Goal: Use online tool/utility: Utilize a website feature to perform a specific function

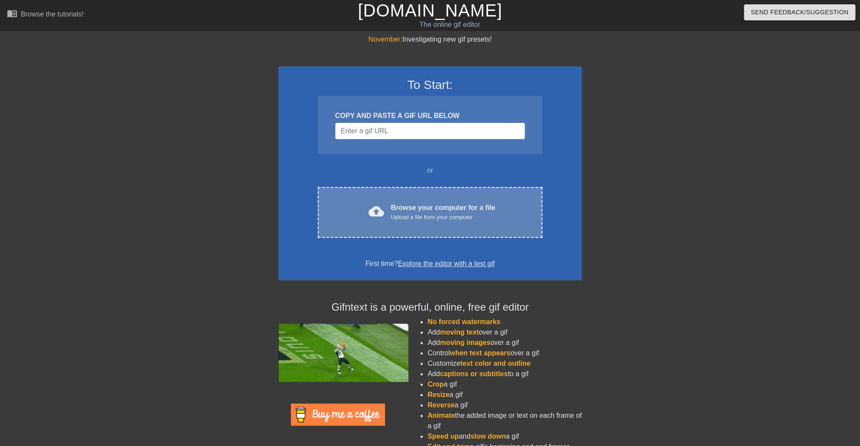
click at [395, 211] on div "Browse your computer for a file Upload a file from your computer" at bounding box center [443, 212] width 105 height 19
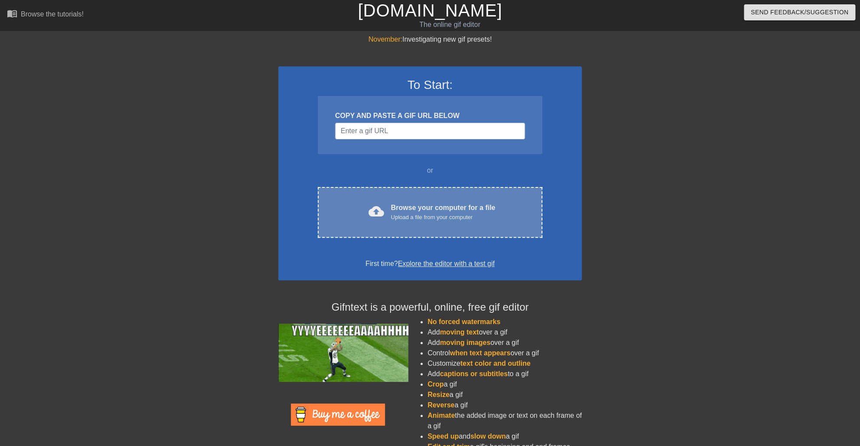
click at [402, 219] on div "Upload a file from your computer" at bounding box center [443, 217] width 105 height 9
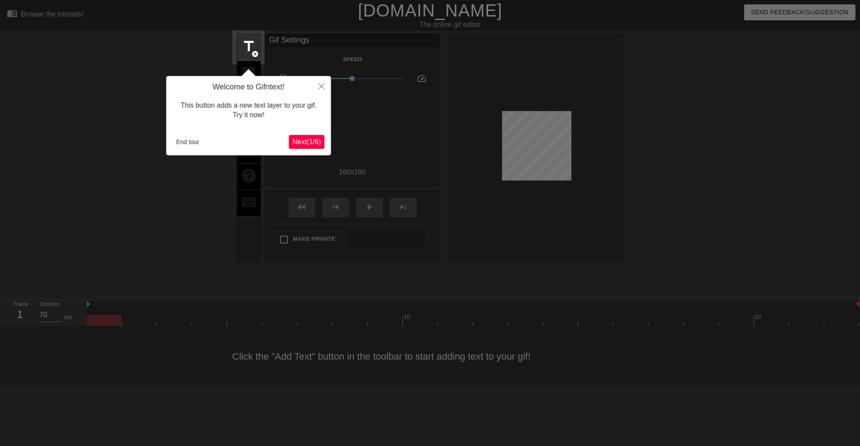
click at [314, 141] on span "Next ( 1 / 6 )" at bounding box center [306, 141] width 29 height 7
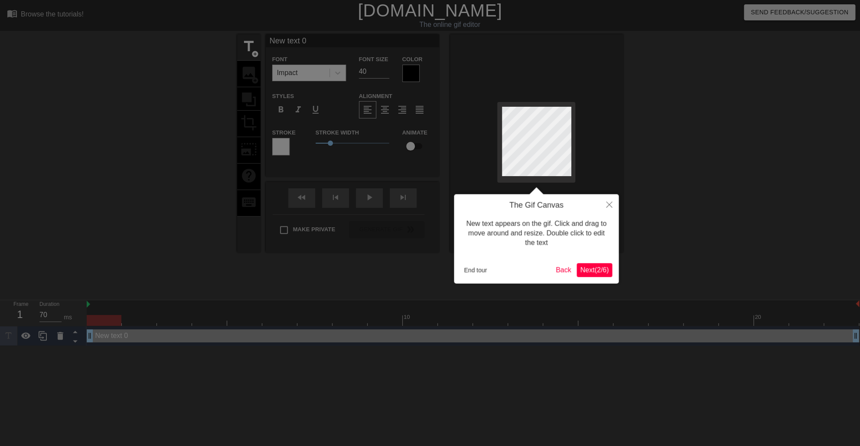
click at [580, 269] on span "Next ( 2 / 6 )" at bounding box center [594, 269] width 29 height 7
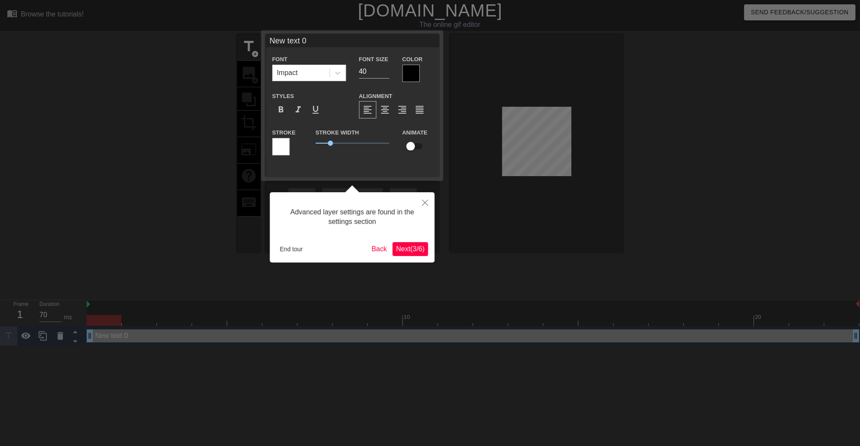
click at [403, 252] on span "Next ( 3 / 6 )" at bounding box center [410, 248] width 29 height 7
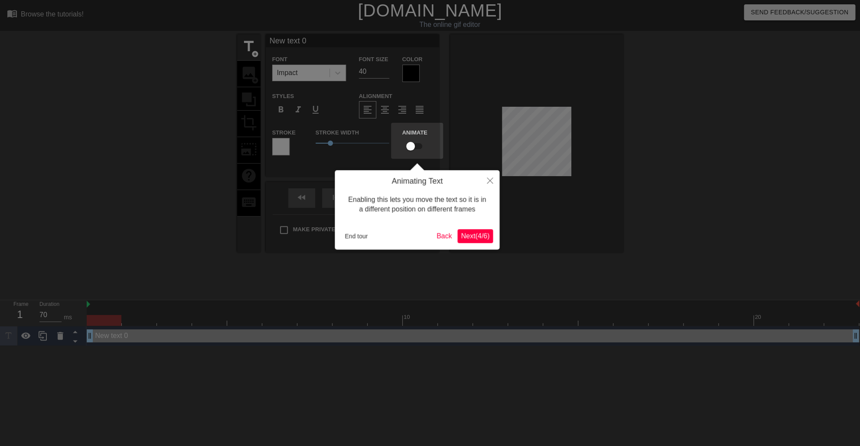
click at [467, 239] on span "Next ( 4 / 6 )" at bounding box center [475, 235] width 29 height 7
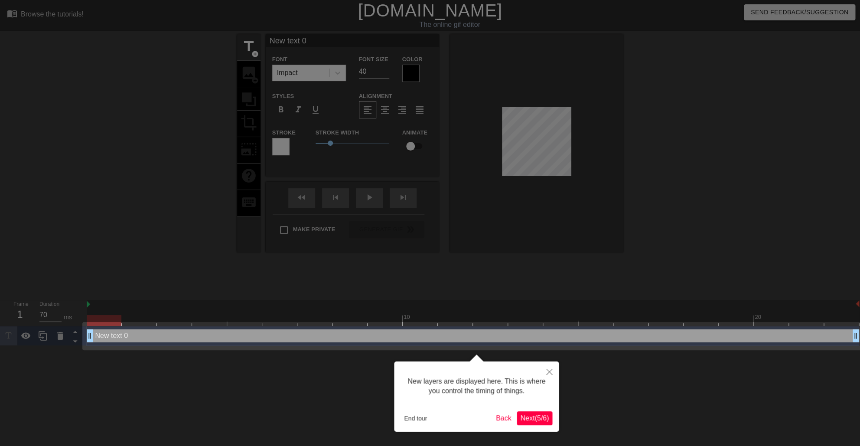
click at [528, 422] on button "Next ( 5 / 6 )" at bounding box center [535, 418] width 36 height 14
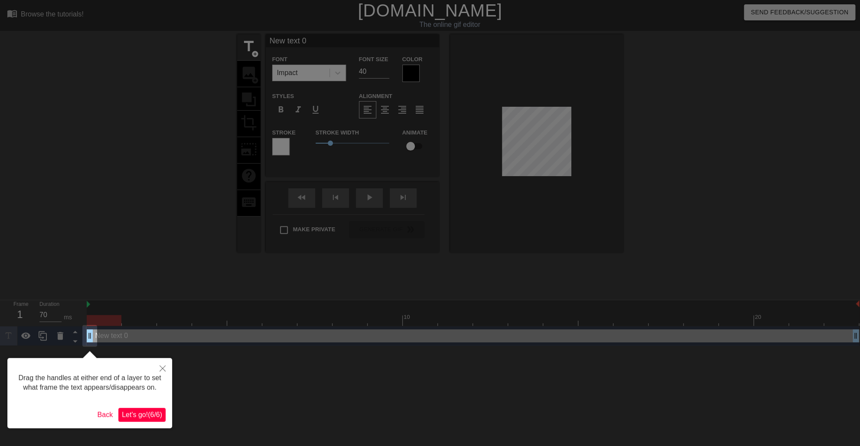
click at [128, 418] on span "Let's go! ( 6 / 6 )" at bounding box center [142, 414] width 40 height 7
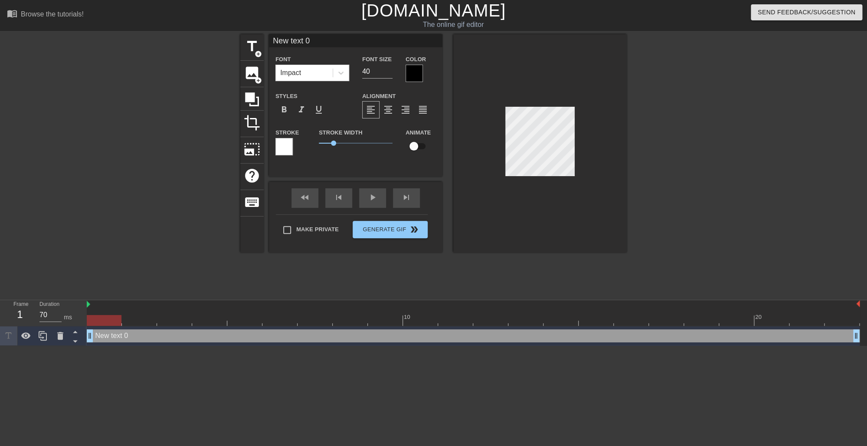
click at [535, 75] on div at bounding box center [539, 143] width 173 height 218
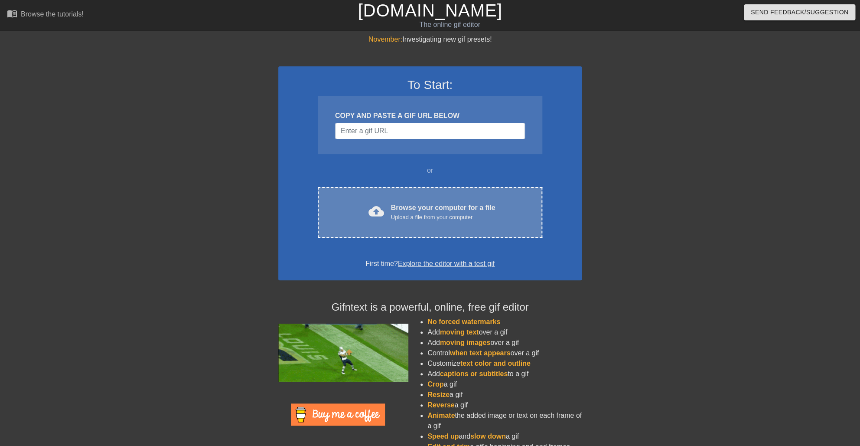
click at [398, 188] on div "cloud_upload Browse your computer for a file Upload a file from your computer C…" at bounding box center [430, 212] width 225 height 51
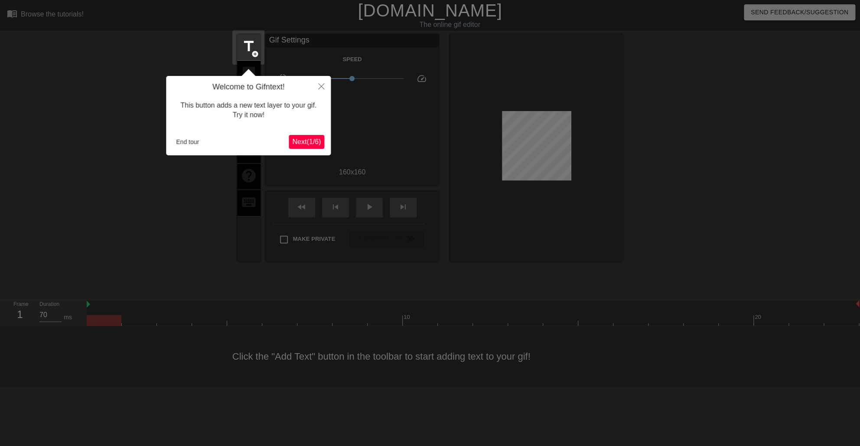
click at [324, 147] on button "Next ( 1 / 6 )" at bounding box center [307, 142] width 36 height 14
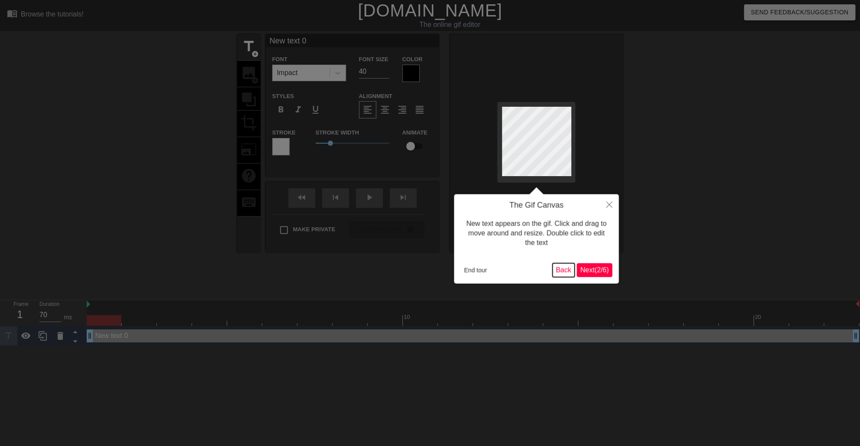
click at [555, 271] on button "Back" at bounding box center [564, 270] width 23 height 14
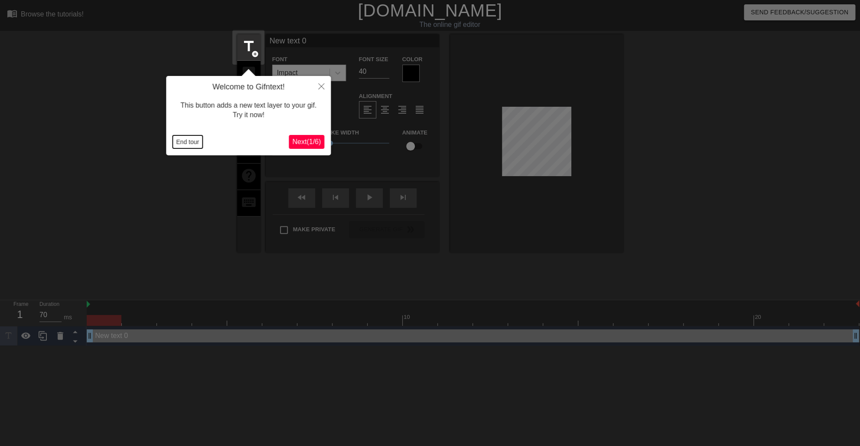
click at [174, 144] on button "End tour" at bounding box center [188, 141] width 30 height 13
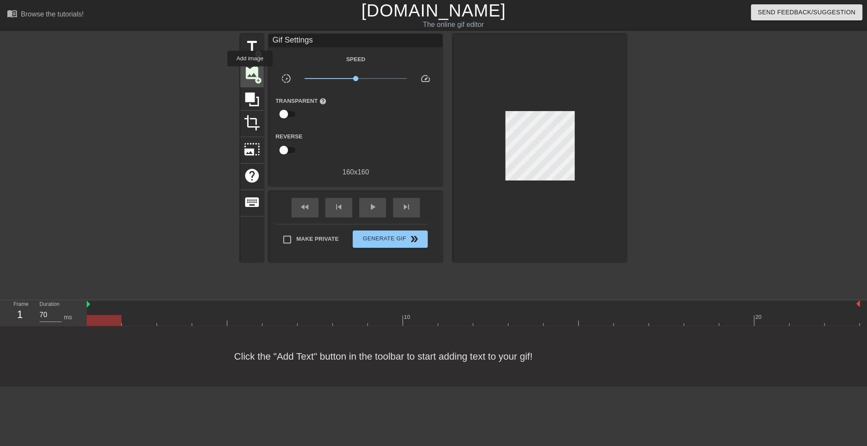
click at [250, 72] on span "image" at bounding box center [252, 73] width 16 height 16
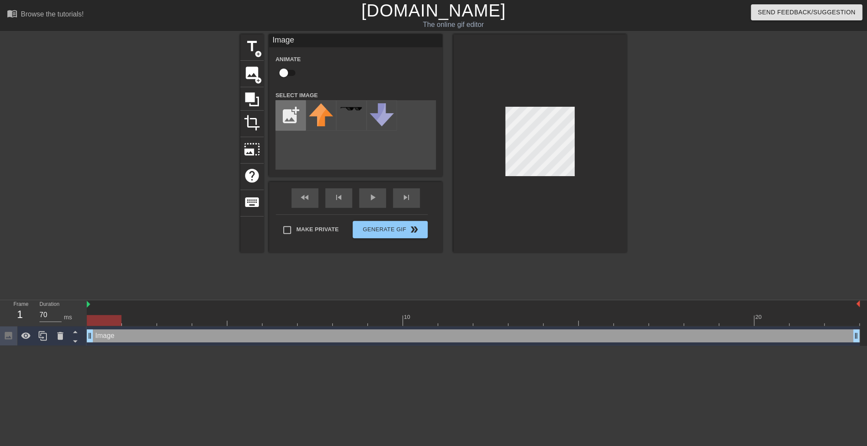
click at [292, 111] on input "file" at bounding box center [290, 115] width 29 height 29
type input "C:\fakepath\WhatsApp_Image_2025-09-08_at_20.05.10-removebg.png"
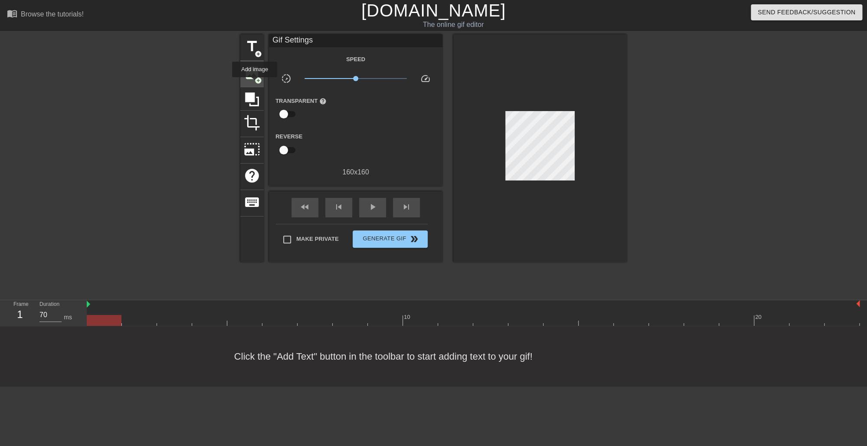
click at [255, 72] on span "image" at bounding box center [252, 73] width 16 height 16
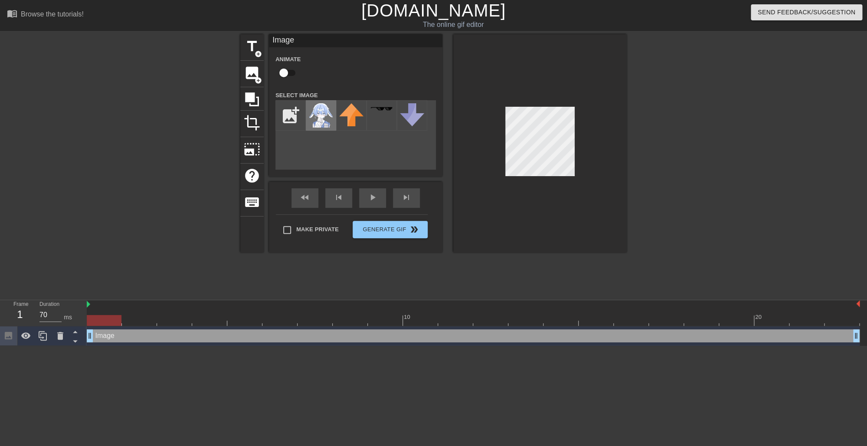
click at [324, 111] on img at bounding box center [321, 115] width 24 height 24
click at [527, 200] on div at bounding box center [539, 143] width 173 height 218
click at [469, 146] on div at bounding box center [539, 143] width 173 height 218
click at [597, 99] on div at bounding box center [539, 143] width 173 height 218
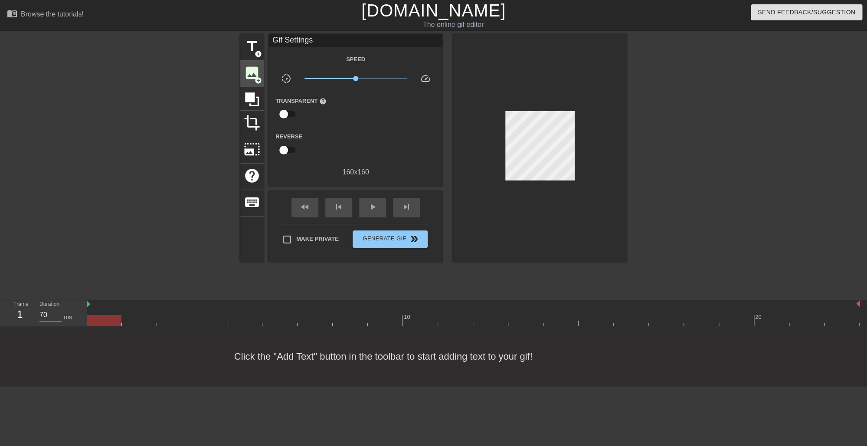
click at [262, 69] on div "image add_circle" at bounding box center [251, 74] width 23 height 26
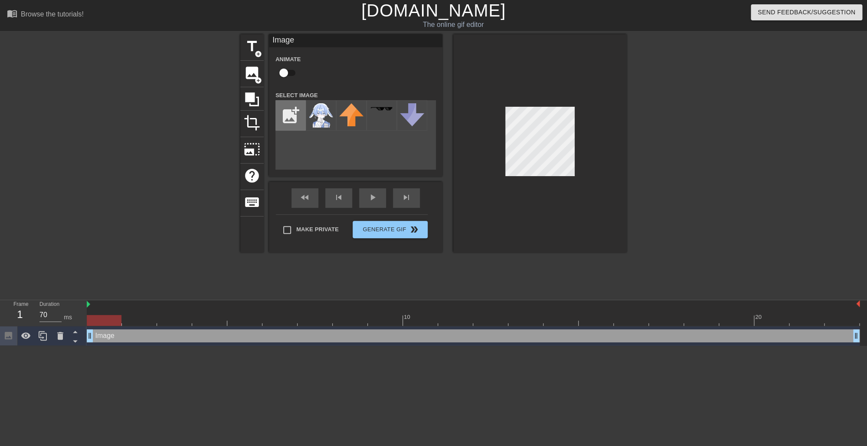
click at [285, 116] on input "file" at bounding box center [290, 115] width 29 height 29
type input "C:\fakepath\PFP.png"
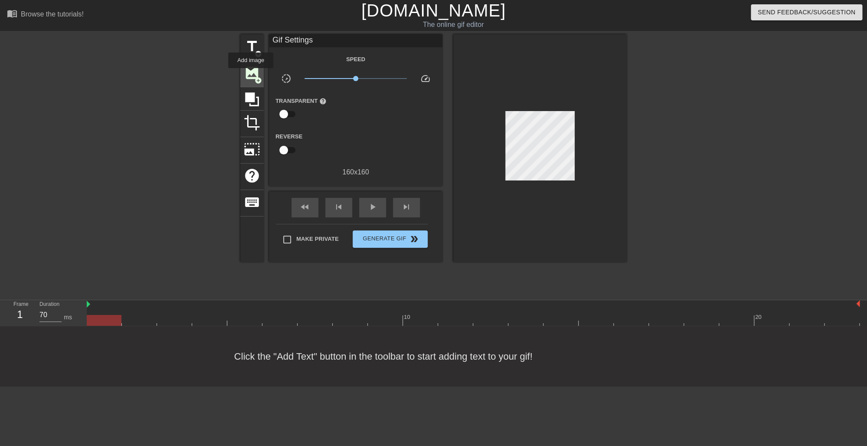
click at [251, 74] on span "image" at bounding box center [252, 73] width 16 height 16
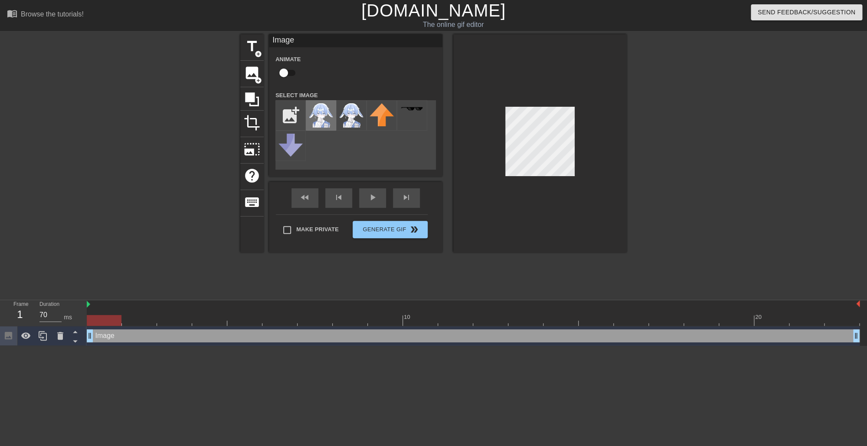
click at [321, 117] on img at bounding box center [321, 115] width 24 height 24
click at [583, 186] on div at bounding box center [539, 143] width 173 height 218
